Goal: Find specific fact: Find contact information

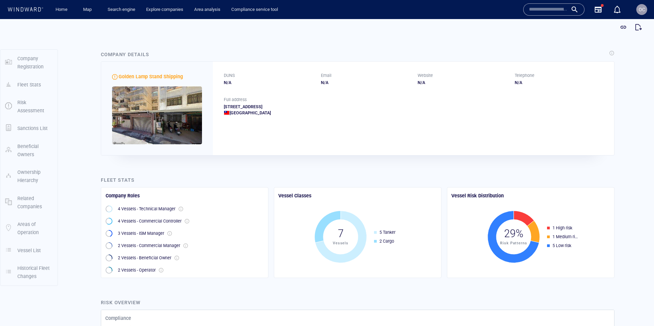
click at [249, 117] on div "Full address 4th Floor, 407, Changsheng Road, Gushan District, Kaohsiung City, …" at bounding box center [413, 112] width 401 height 30
click at [129, 76] on span "Golden Lamp Stand Shipping" at bounding box center [151, 76] width 64 height 5
drag, startPoint x: 129, startPoint y: 76, endPoint x: 166, endPoint y: 76, distance: 36.8
click at [166, 76] on span "Golden Lamp Stand Shipping" at bounding box center [151, 76] width 64 height 5
copy span "Golden Lamp Stand Shipping"
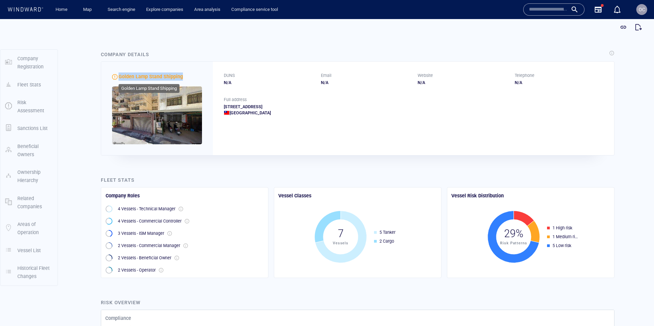
click at [128, 76] on span "Golden Lamp Stand Shipping" at bounding box center [151, 76] width 64 height 5
drag, startPoint x: 128, startPoint y: 76, endPoint x: 176, endPoint y: 76, distance: 47.7
click at [176, 76] on span "Golden Lamp Stand Shipping" at bounding box center [151, 76] width 64 height 5
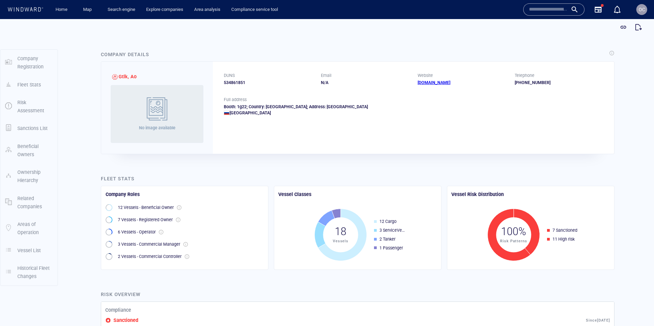
click at [233, 82] on div "534861851" at bounding box center [268, 83] width 89 height 6
copy div "534861851"
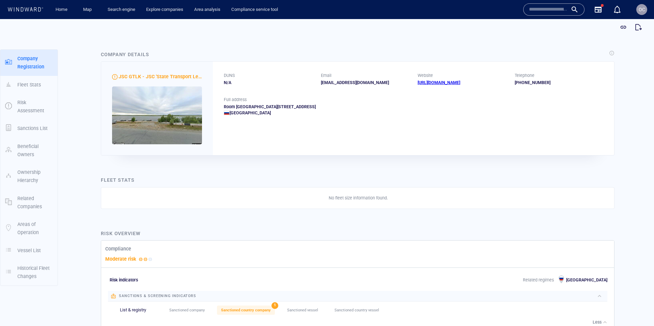
drag, startPoint x: 223, startPoint y: 107, endPoint x: 320, endPoint y: 109, distance: 96.4
click at [320, 109] on div "Full address Room 100 Building 73, 31a ul Respubliki 629008 Russia" at bounding box center [413, 112] width 401 height 30
copy div "Room 100 Building 73, 31a ul Respubliki 629008"
click at [224, 107] on div "Room 100 Building 73, 31a ul Respubliki 629008 Russia" at bounding box center [414, 110] width 380 height 12
drag, startPoint x: 224, startPoint y: 107, endPoint x: 311, endPoint y: 107, distance: 87.6
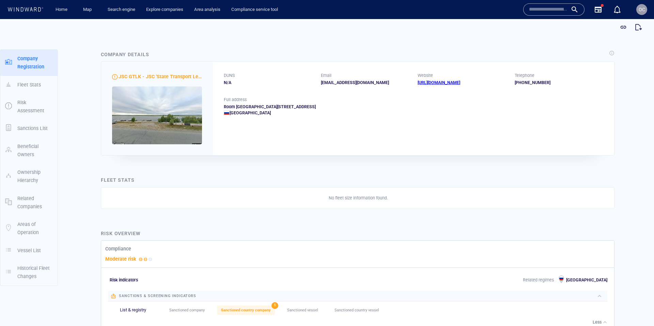
click at [311, 107] on div "Room 100 Building 73, 31a ul Respubliki 629008 Russia" at bounding box center [414, 110] width 380 height 12
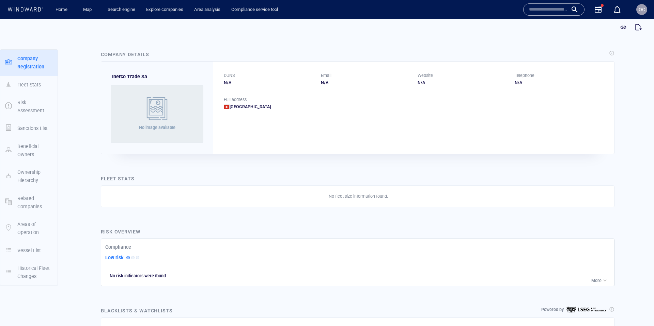
click at [557, 8] on input "text" at bounding box center [548, 9] width 39 height 10
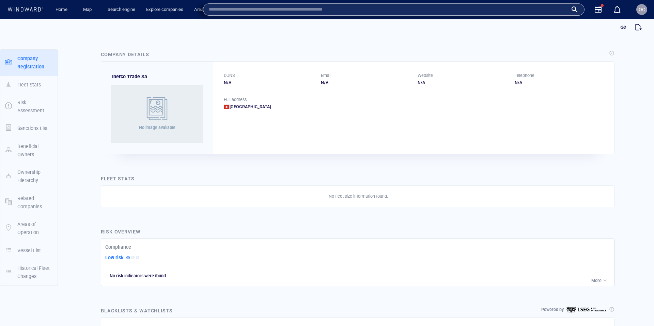
paste input "**********"
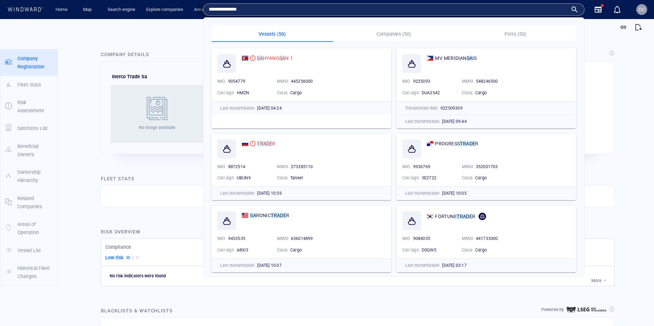
click at [405, 38] on button "Companies (50)" at bounding box center [394, 34] width 122 height 16
click at [404, 36] on p "Companies (50)" at bounding box center [393, 34] width 113 height 8
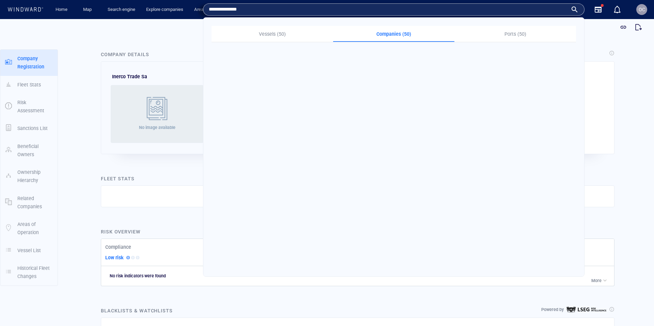
click at [392, 36] on p "Companies (50)" at bounding box center [393, 34] width 113 height 8
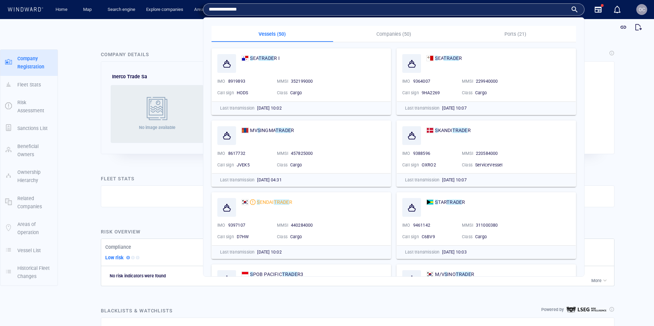
click at [394, 30] on p "Companies (50)" at bounding box center [393, 34] width 113 height 8
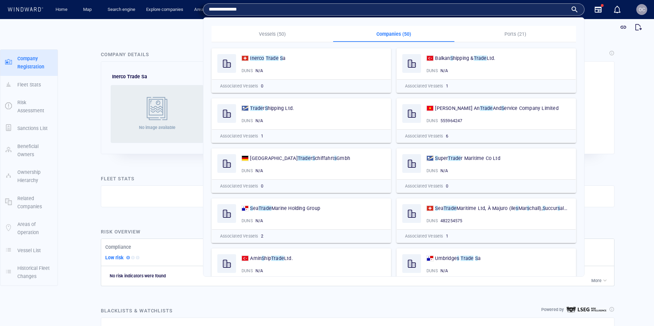
click at [271, 9] on input "**********" at bounding box center [388, 9] width 359 height 10
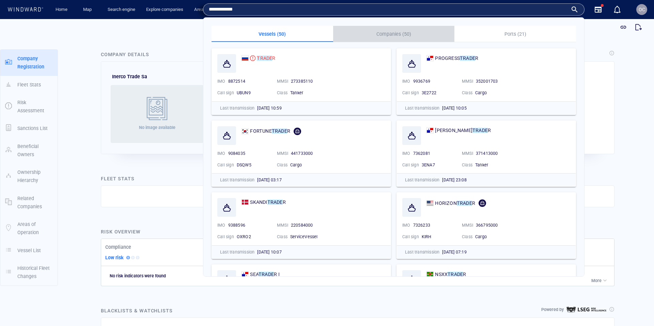
click at [381, 26] on button "Companies (50)" at bounding box center [394, 34] width 122 height 16
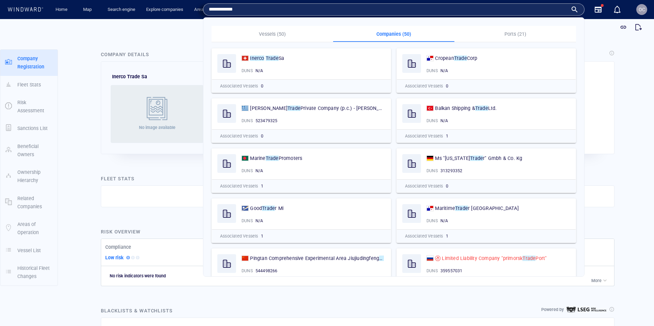
click at [245, 10] on input "**********" at bounding box center [388, 9] width 359 height 10
click at [236, 10] on input "**********" at bounding box center [388, 9] width 359 height 10
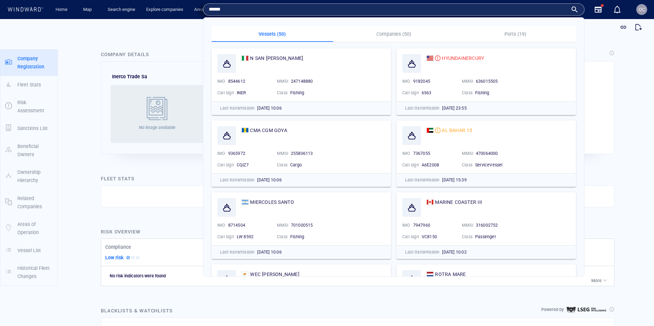
type input "******"
click at [387, 32] on p "Companies (50)" at bounding box center [393, 34] width 113 height 8
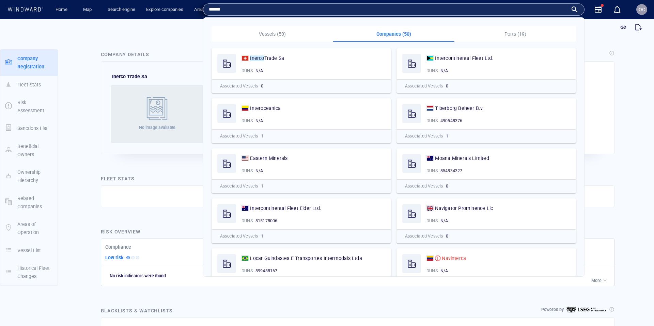
click at [180, 32] on div at bounding box center [327, 27] width 638 height 15
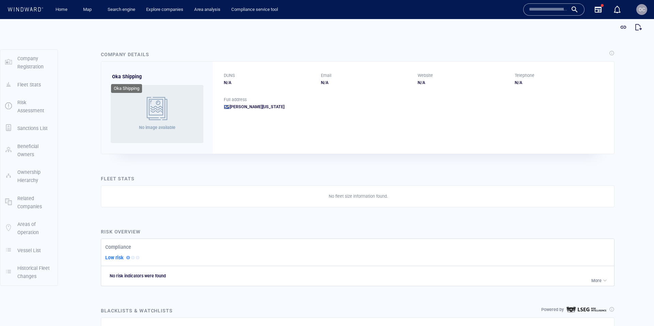
click at [114, 77] on span "Oka Shipping" at bounding box center [127, 76] width 30 height 5
copy span "Oka"
click at [556, 13] on input "text" at bounding box center [548, 9] width 39 height 10
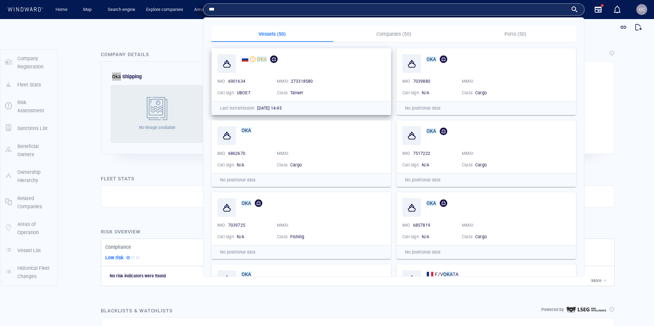
click at [391, 30] on p "Companies (50)" at bounding box center [393, 34] width 113 height 8
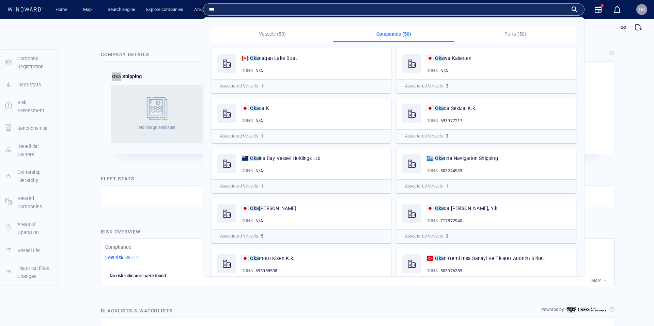
click at [229, 6] on input "***" at bounding box center [388, 9] width 359 height 10
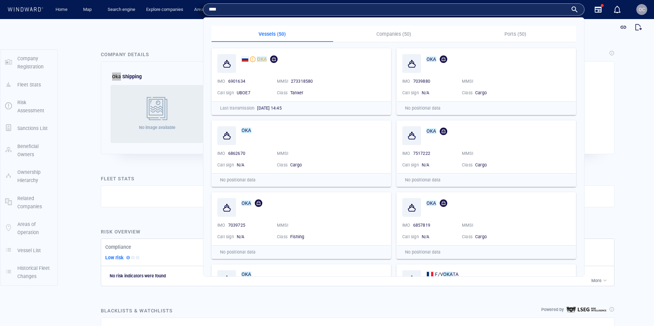
type input "***"
click at [393, 31] on p "Companies (50)" at bounding box center [393, 34] width 113 height 8
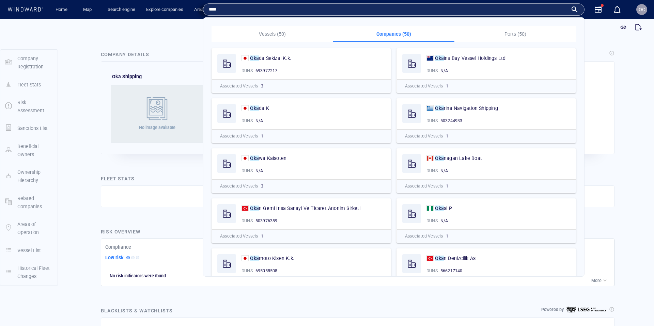
click at [168, 65] on div "Oka Shipping No image available" at bounding box center [157, 108] width 112 height 92
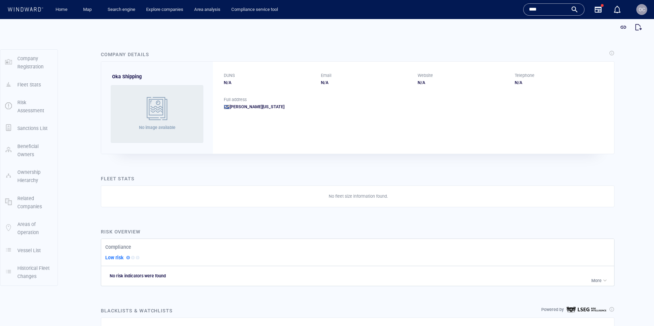
click at [117, 75] on span "Oka Shipping" at bounding box center [127, 76] width 30 height 5
drag, startPoint x: 117, startPoint y: 75, endPoint x: 125, endPoint y: 76, distance: 8.7
click at [125, 76] on span "Oka Shipping" at bounding box center [127, 76] width 30 height 5
copy span "Oka Shipping"
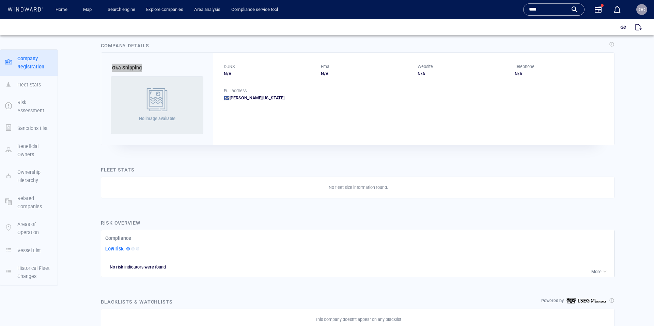
scroll to position [8, 0]
